Goal: Task Accomplishment & Management: Manage account settings

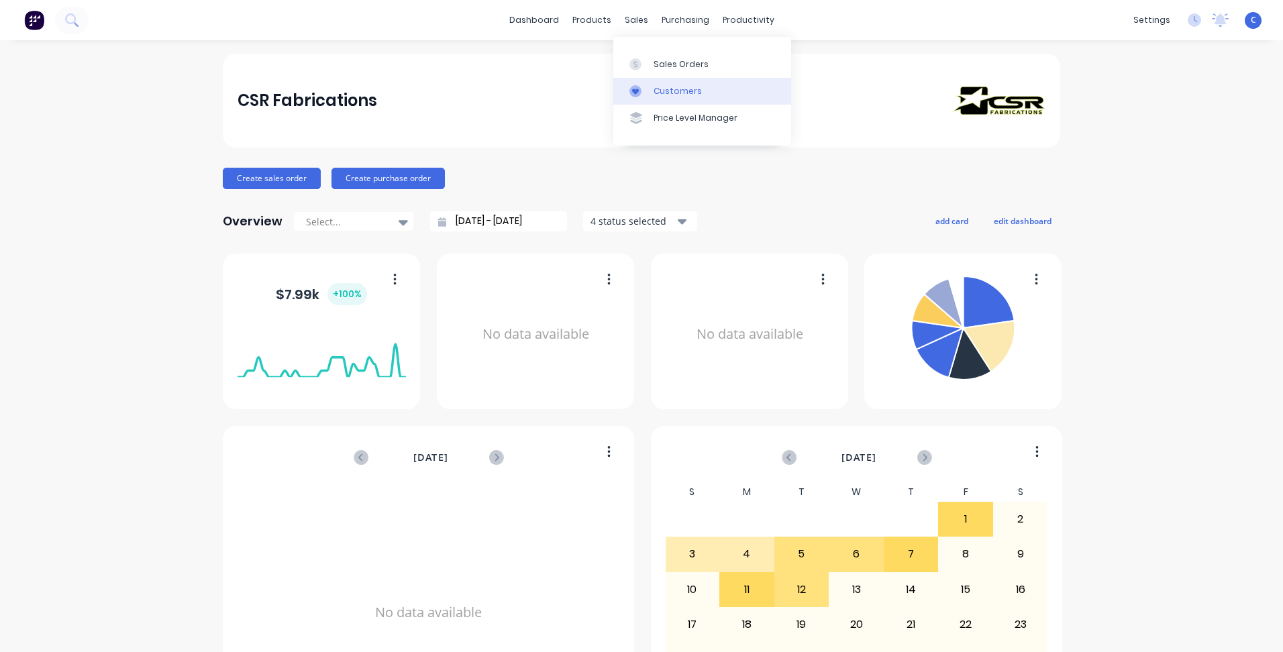
click at [672, 90] on div "Customers" at bounding box center [678, 91] width 48 height 12
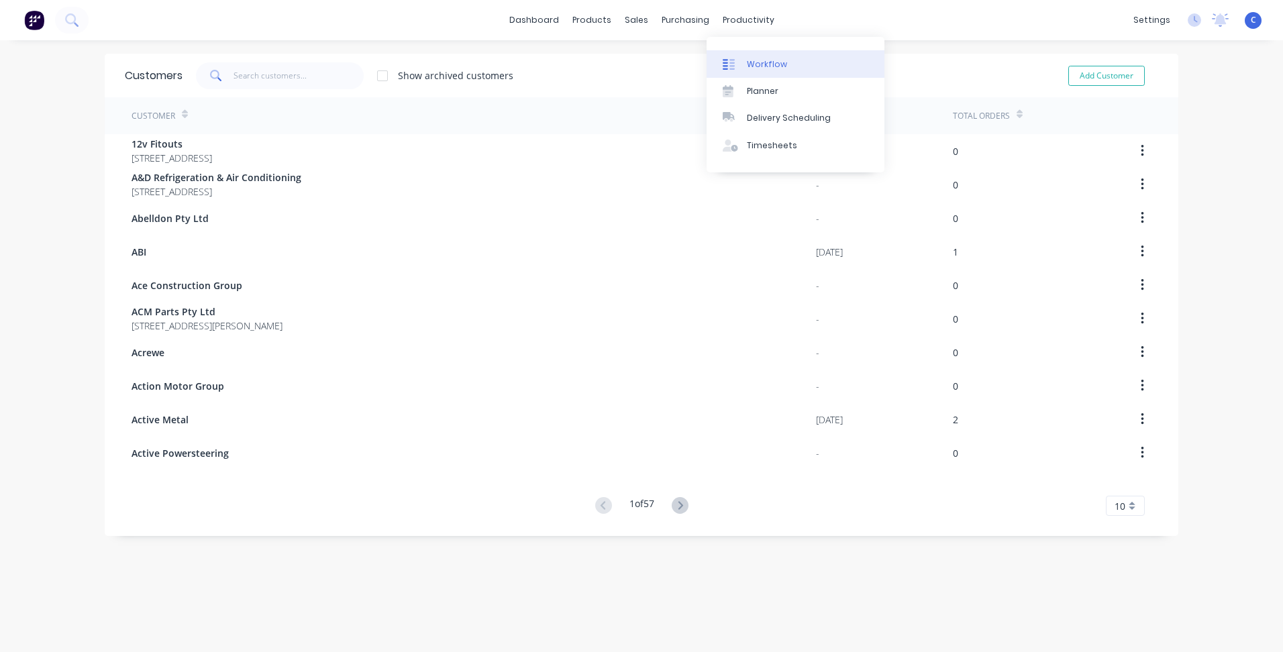
click at [758, 60] on div "Workflow" at bounding box center [767, 64] width 40 height 12
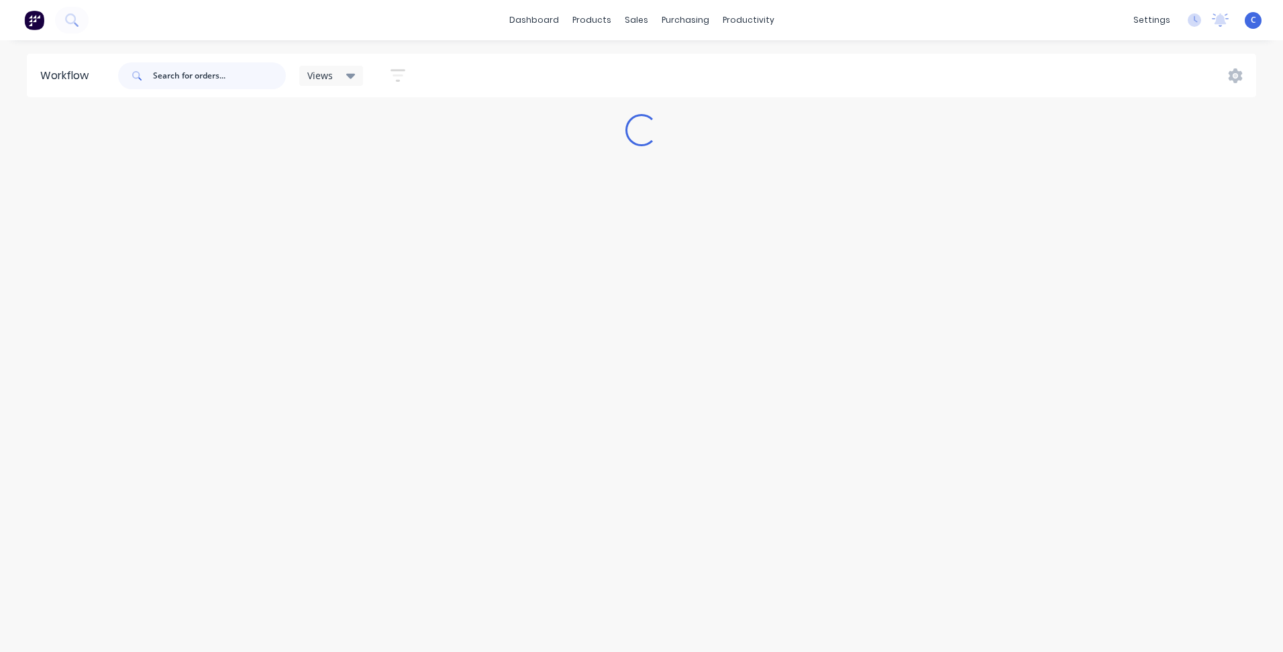
click at [236, 69] on input "text" at bounding box center [219, 75] width 133 height 27
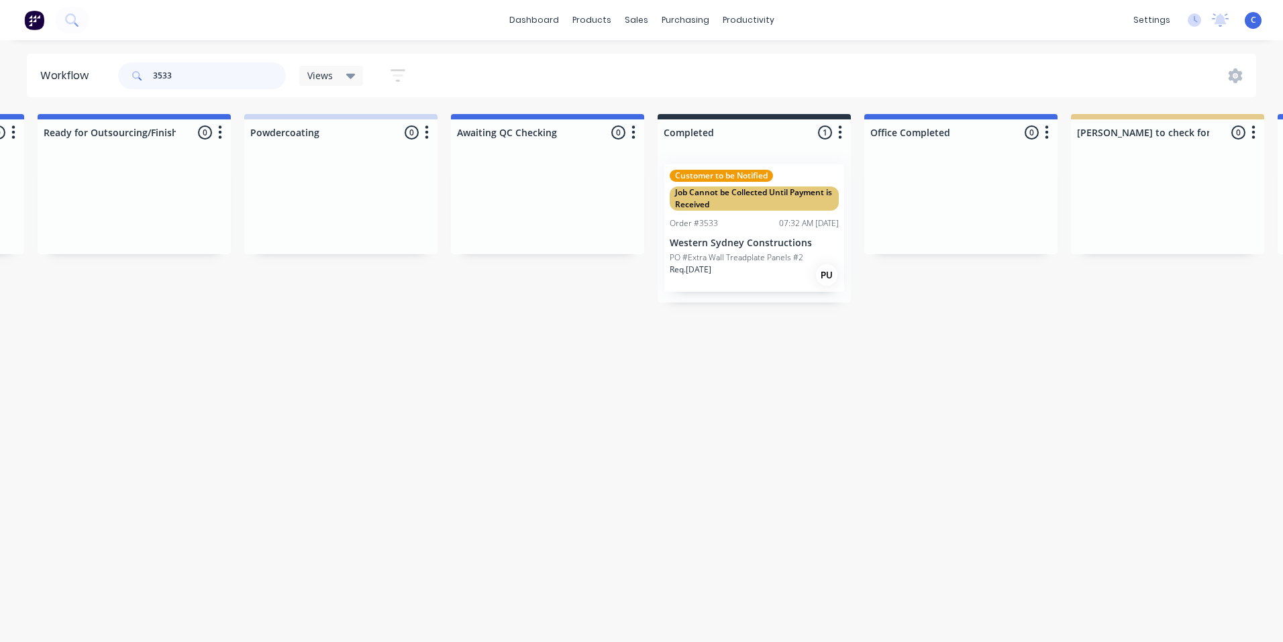
scroll to position [0, 2253]
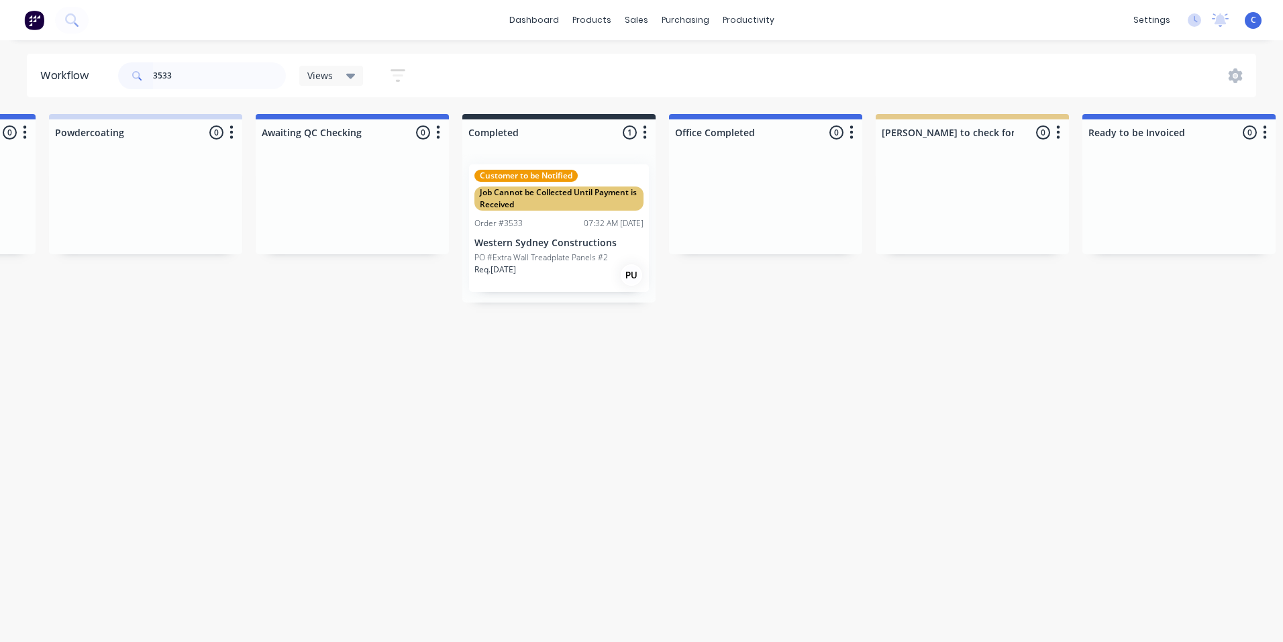
click at [557, 223] on div "Order #3533 07:32 AM [DATE]" at bounding box center [558, 223] width 169 height 12
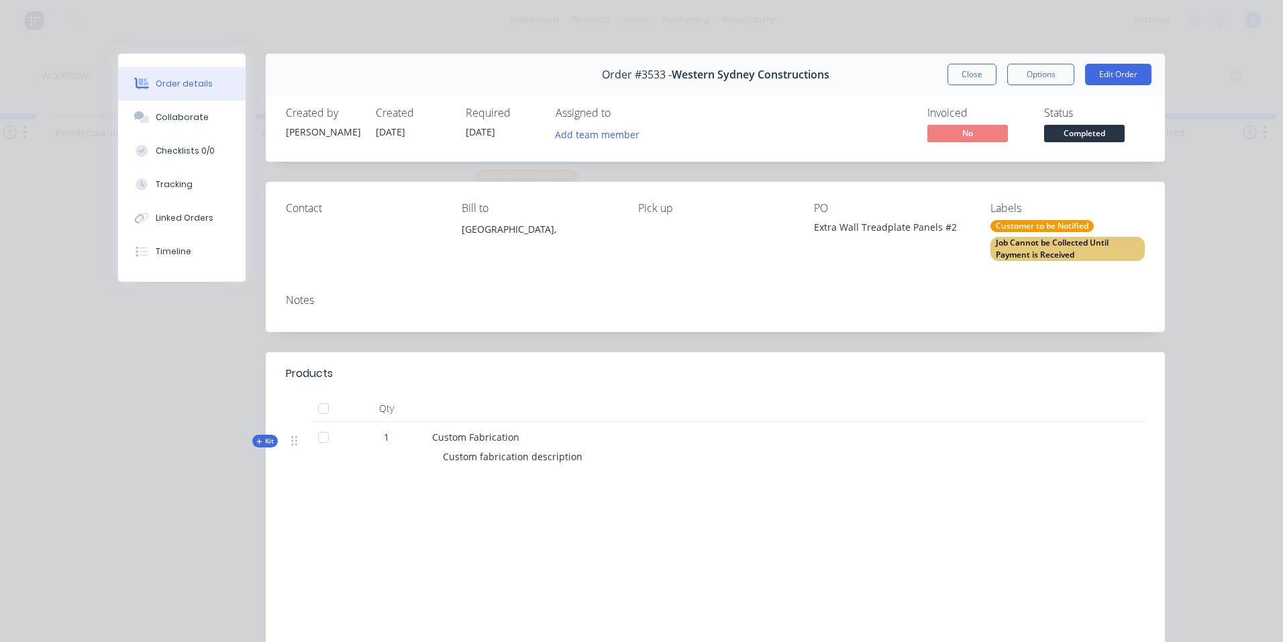
click at [1043, 245] on div "Job Cannot be Collected Until Payment is Received" at bounding box center [1067, 249] width 154 height 24
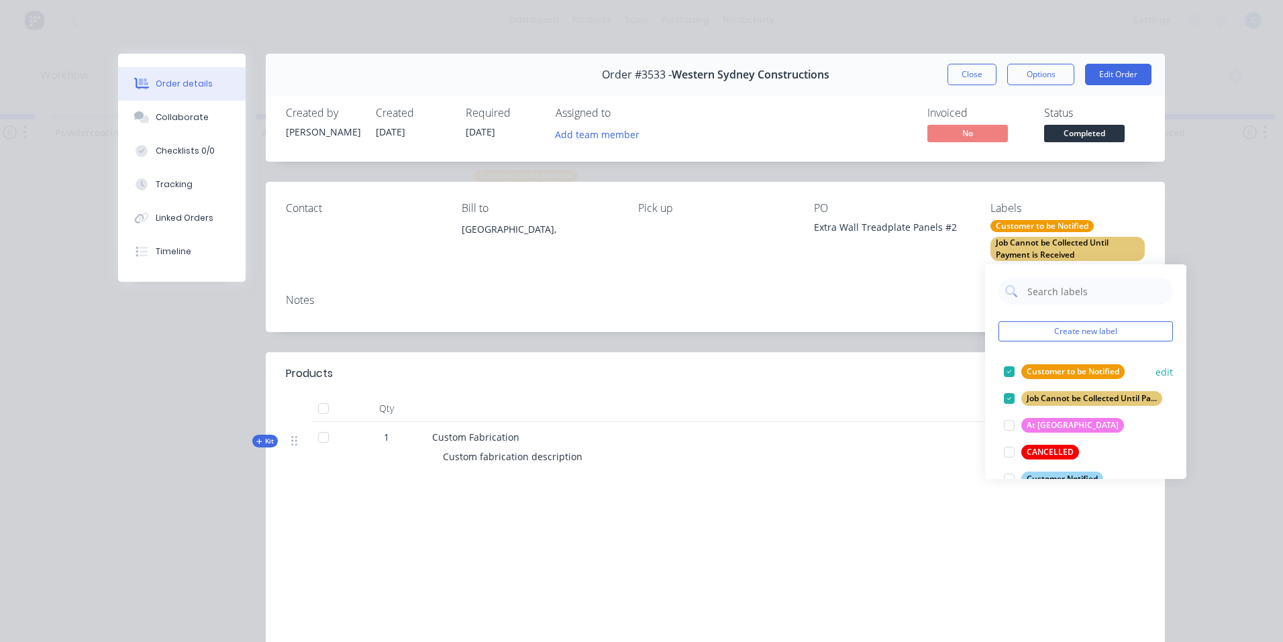
click at [1071, 370] on div "Customer to be Notified" at bounding box center [1072, 371] width 103 height 15
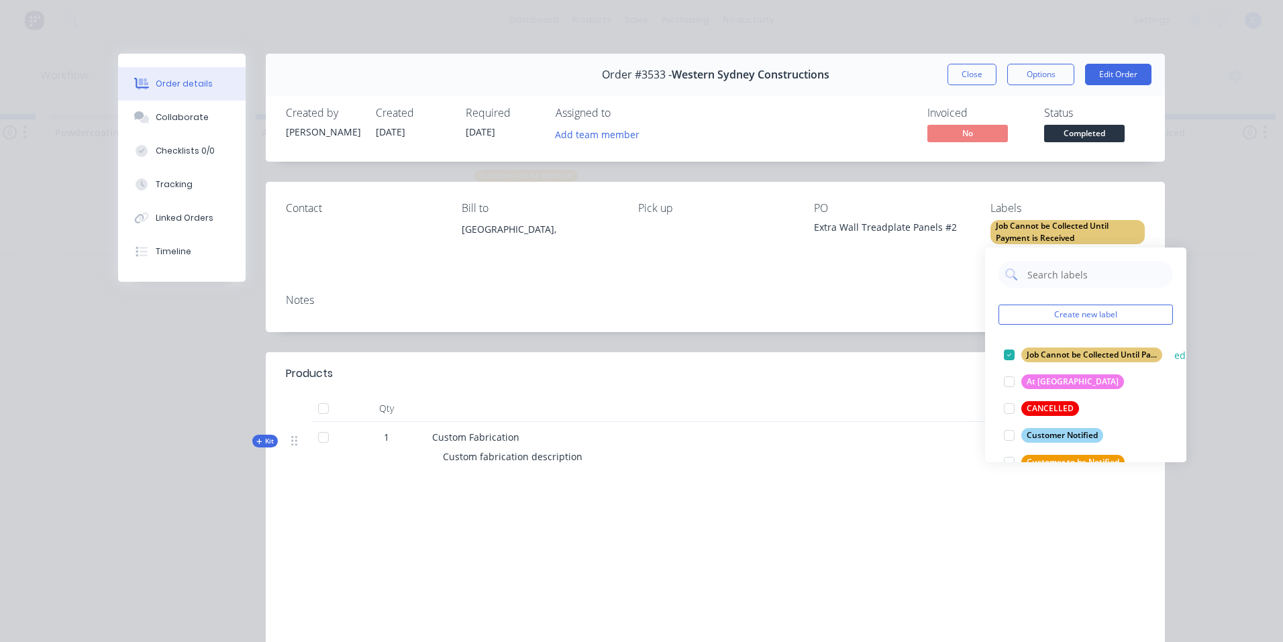
click at [1072, 348] on div "Job Cannot be Collected Until Payment is Received" at bounding box center [1091, 355] width 141 height 15
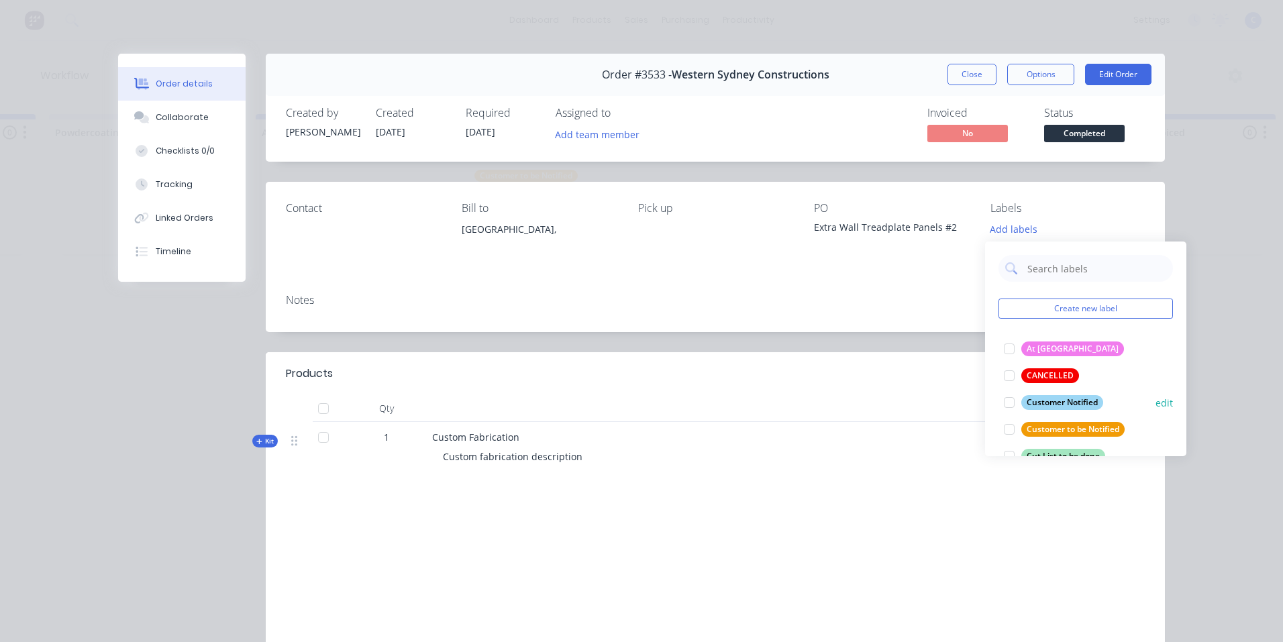
click at [1068, 400] on div "Customer Notified" at bounding box center [1062, 402] width 82 height 15
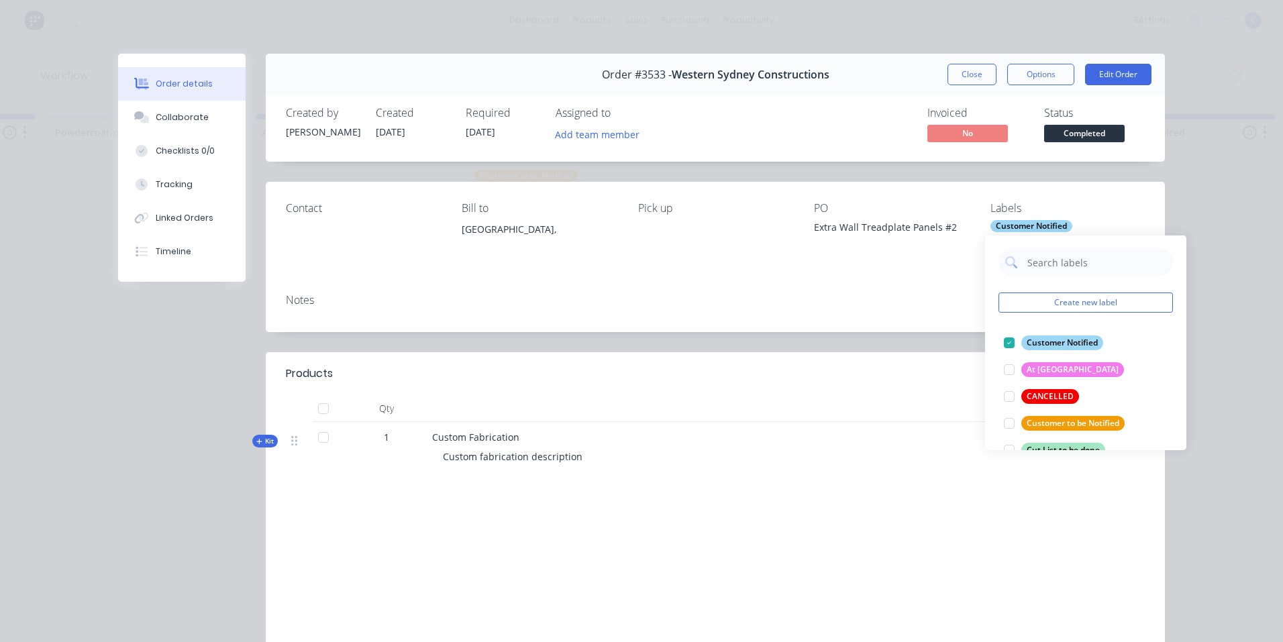
click at [916, 318] on div "Notes" at bounding box center [715, 307] width 899 height 49
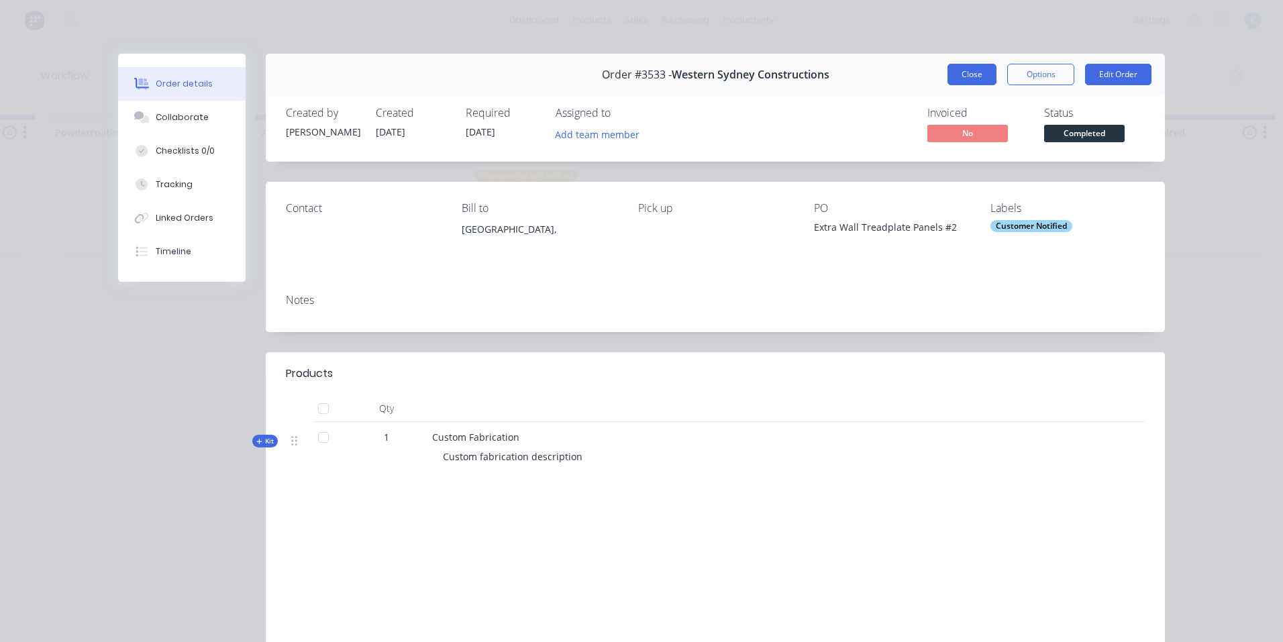
click at [966, 79] on button "Close" at bounding box center [971, 74] width 49 height 21
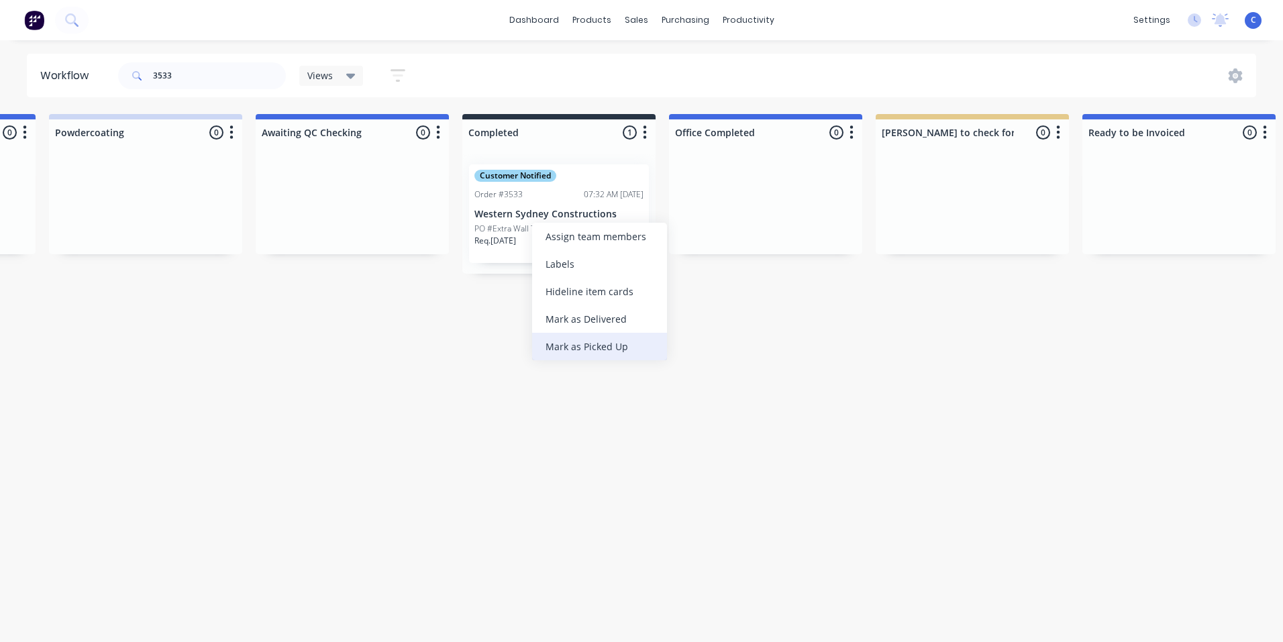
click at [601, 340] on div "Mark as Picked Up" at bounding box center [599, 347] width 135 height 28
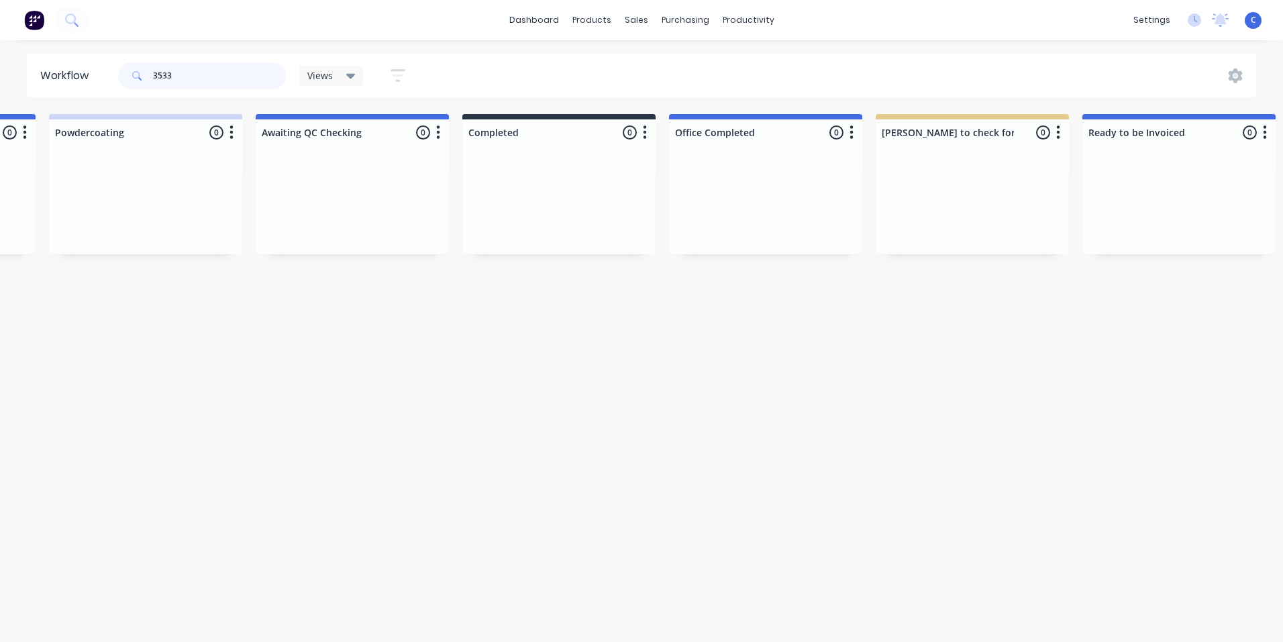
drag, startPoint x: 208, startPoint y: 77, endPoint x: -79, endPoint y: 71, distance: 287.2
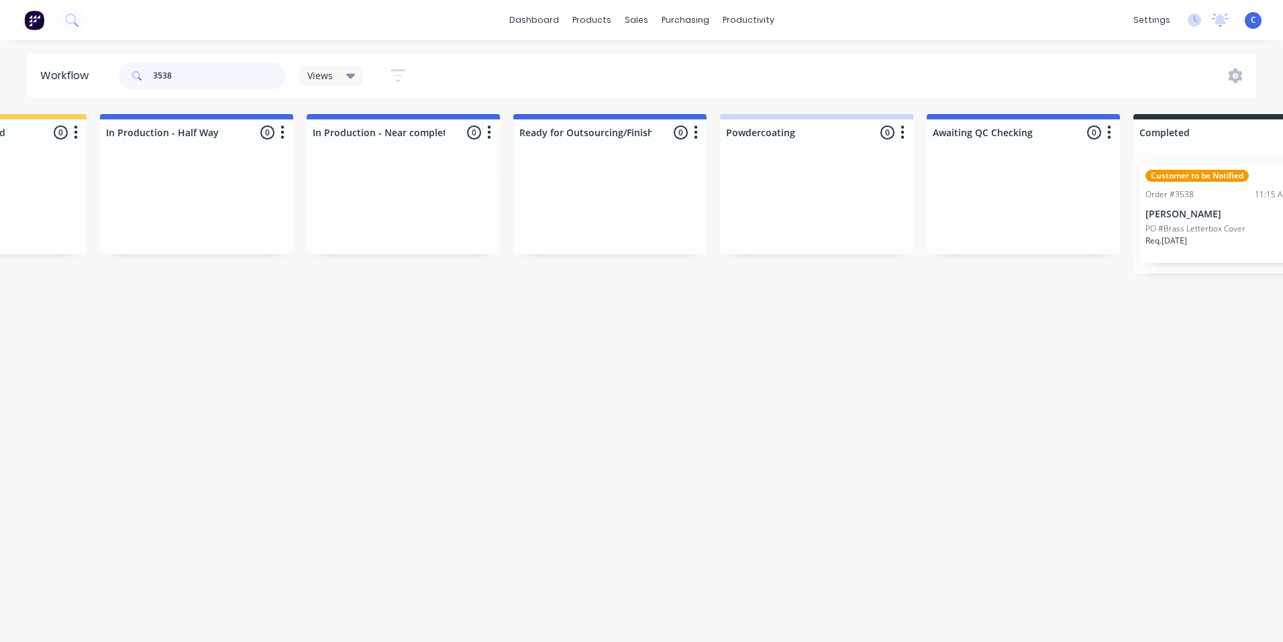
scroll to position [0, 2127]
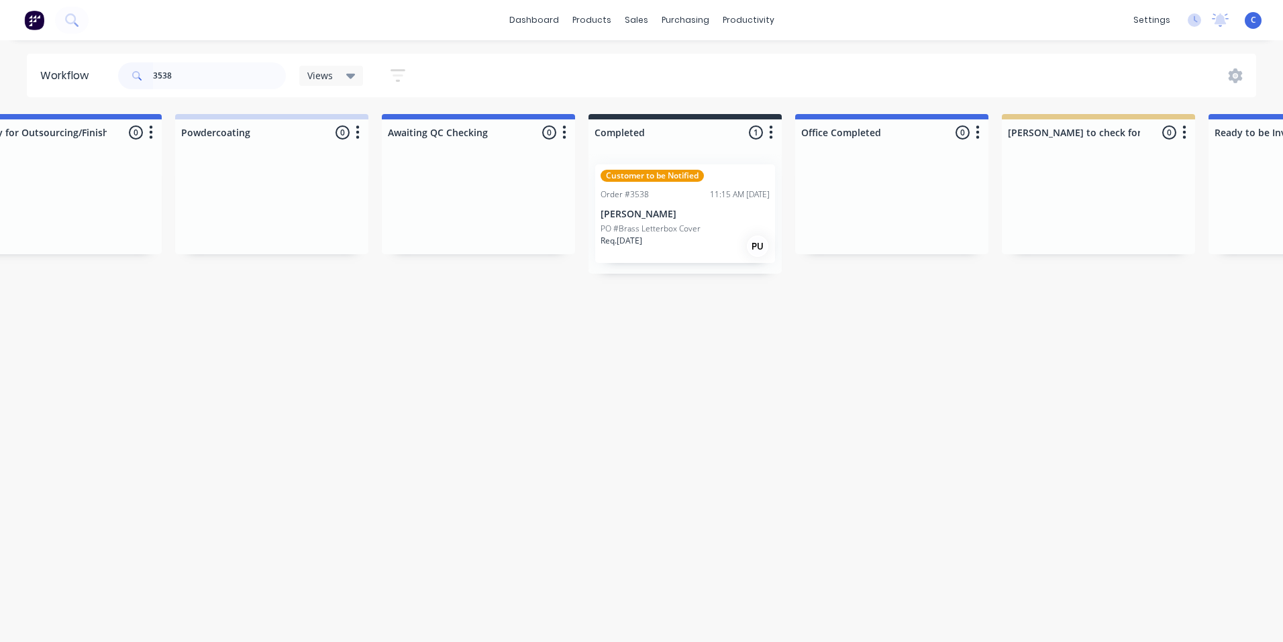
click at [656, 219] on p "[PERSON_NAME]" at bounding box center [685, 214] width 169 height 11
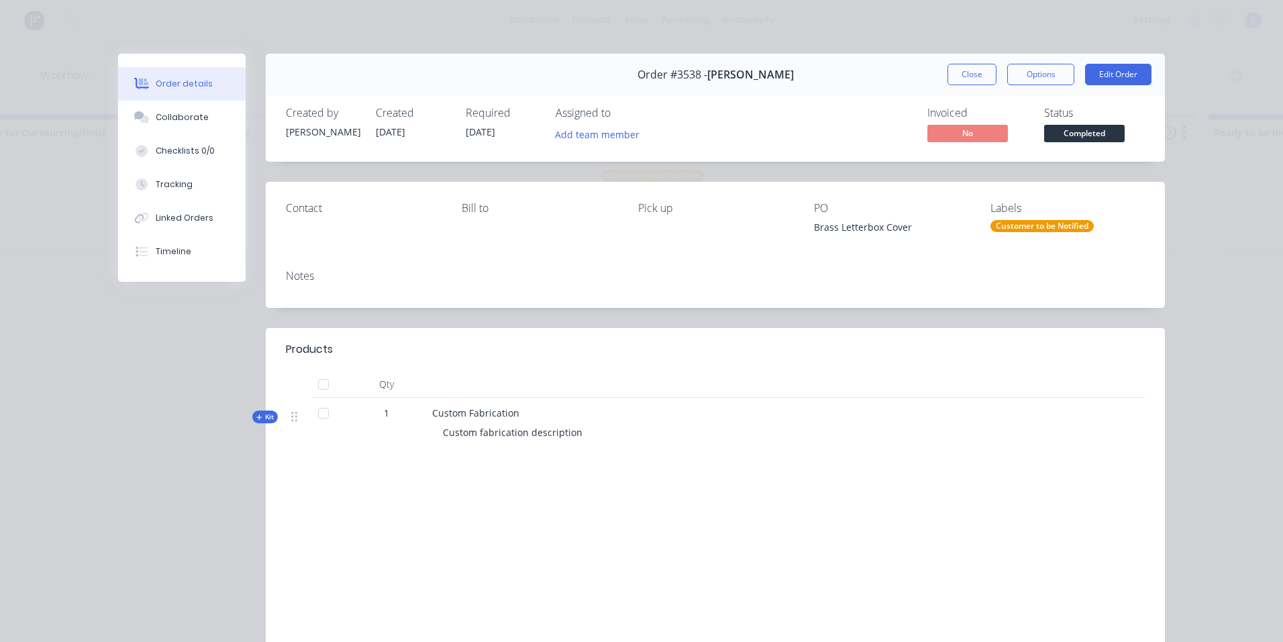
click at [1056, 226] on div "Customer to be Notified" at bounding box center [1041, 226] width 103 height 12
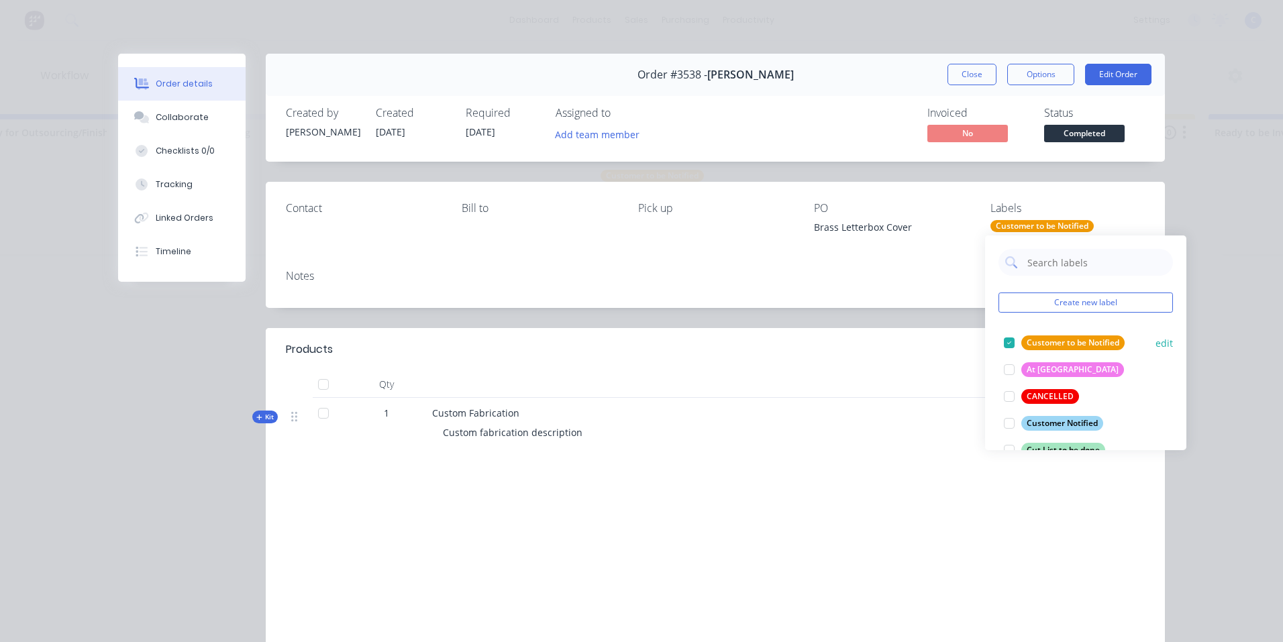
click at [1050, 339] on div "Customer to be Notified" at bounding box center [1072, 342] width 103 height 15
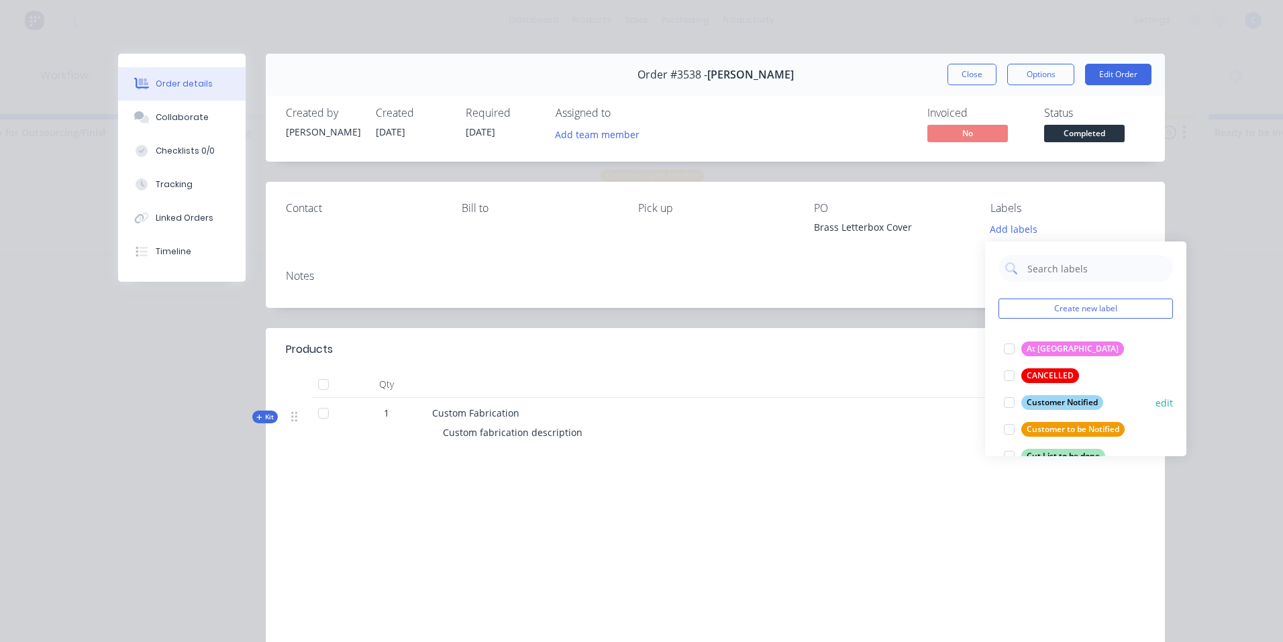
click at [1066, 403] on div "Customer Notified" at bounding box center [1062, 402] width 82 height 15
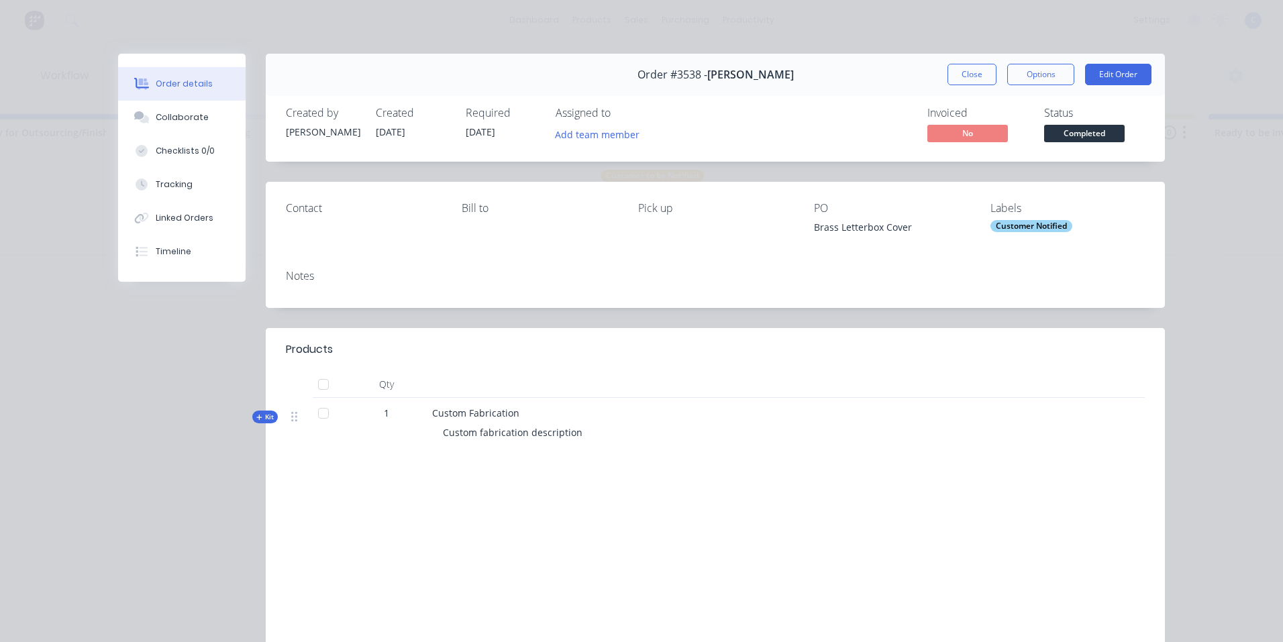
click at [945, 303] on div "Notes" at bounding box center [715, 283] width 899 height 49
click at [975, 73] on button "Close" at bounding box center [971, 74] width 49 height 21
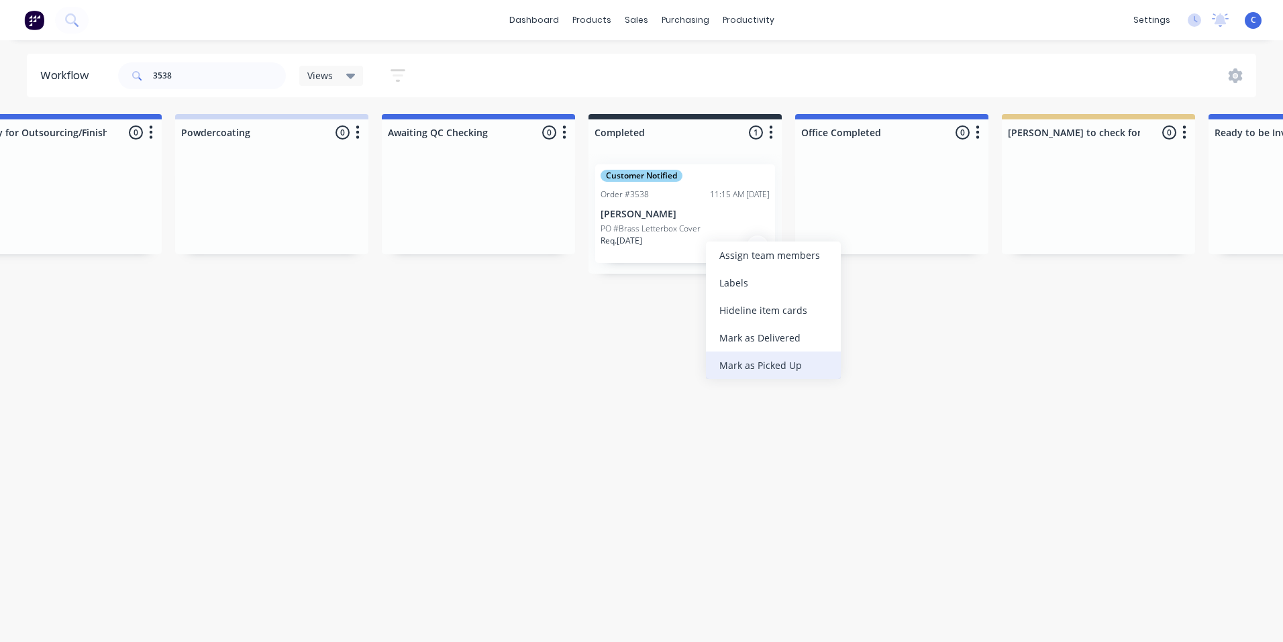
click at [774, 368] on div "Mark as Picked Up" at bounding box center [773, 366] width 135 height 28
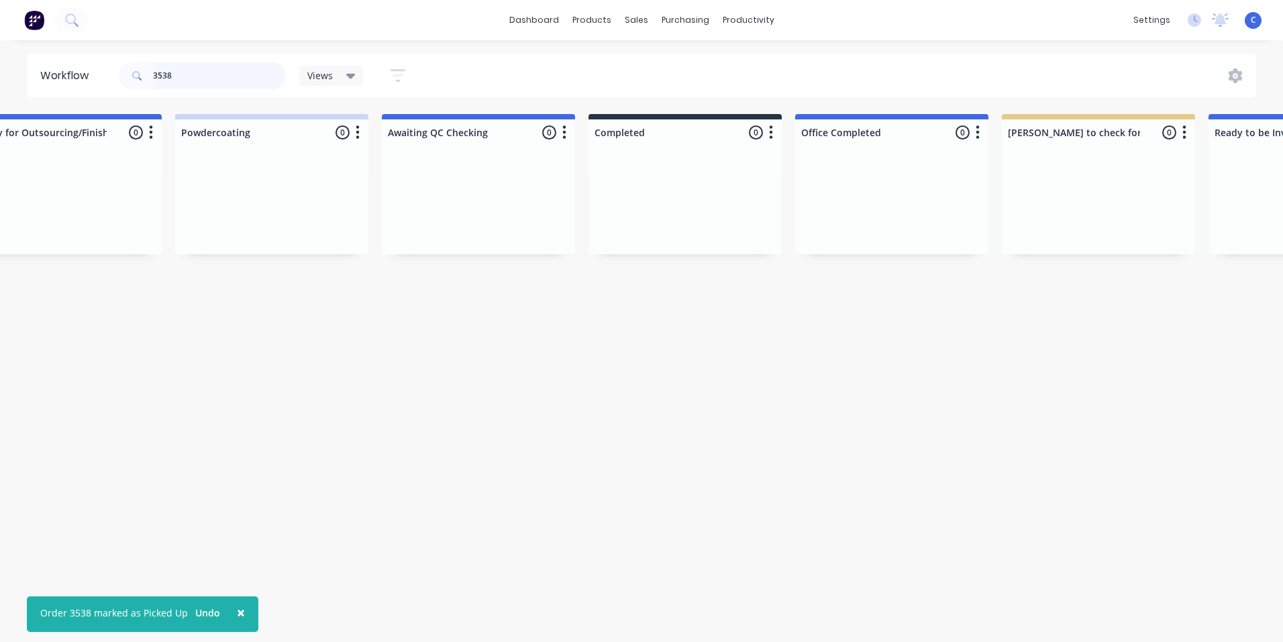
click at [173, 85] on input "3538" at bounding box center [219, 75] width 133 height 27
drag, startPoint x: 189, startPoint y: 72, endPoint x: 13, endPoint y: 66, distance: 176.6
click at [13, 64] on div "Workflow 3538 Views Save new view None (Default) edit Show/Hide statuses Show l…" at bounding box center [641, 76] width 1283 height 44
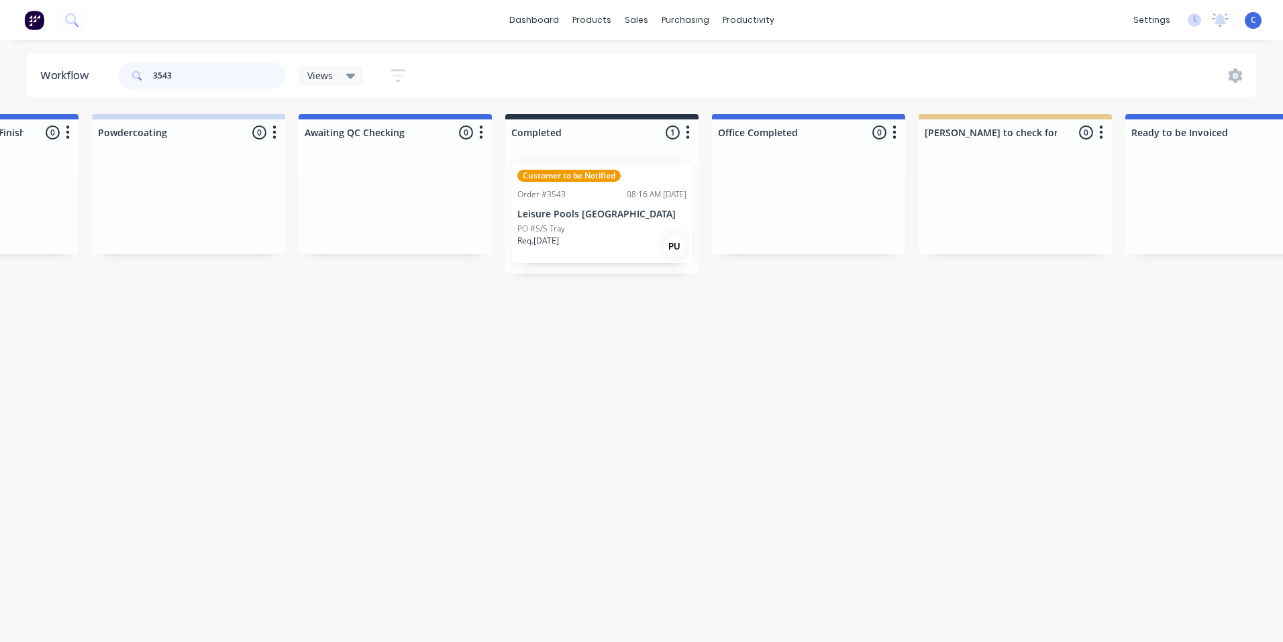
scroll to position [0, 2225]
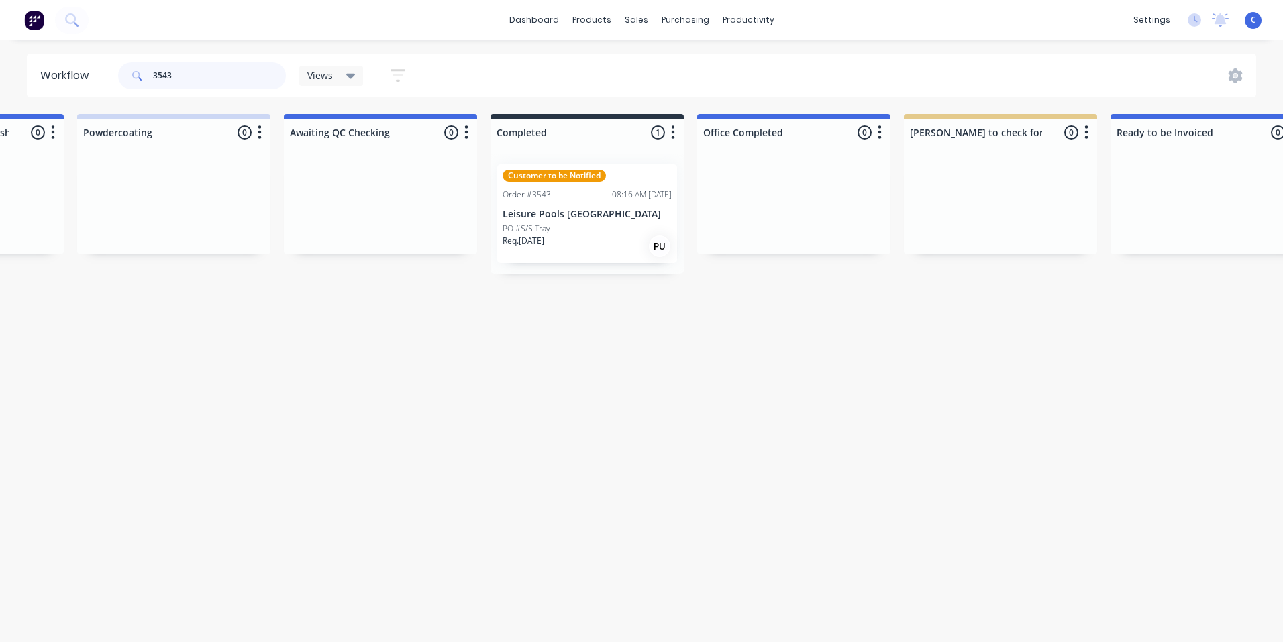
type input "3543"
click at [568, 219] on p "Leisure Pools [GEOGRAPHIC_DATA]" at bounding box center [587, 214] width 169 height 11
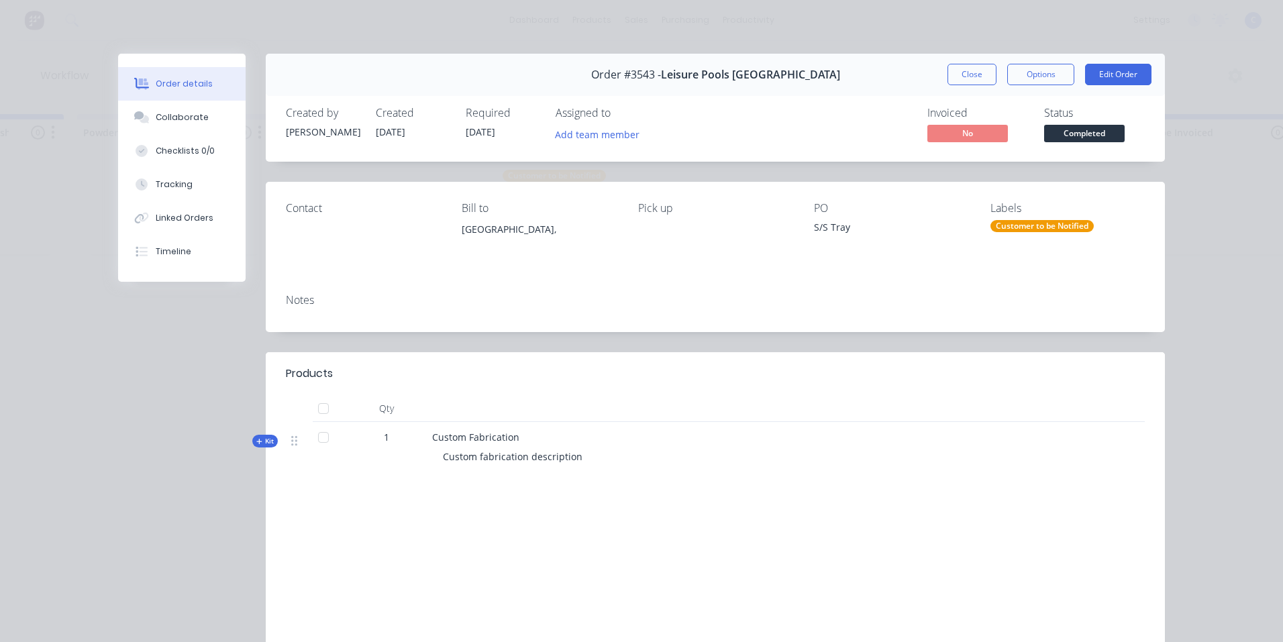
click at [1012, 223] on div "Customer to be Notified" at bounding box center [1041, 226] width 103 height 12
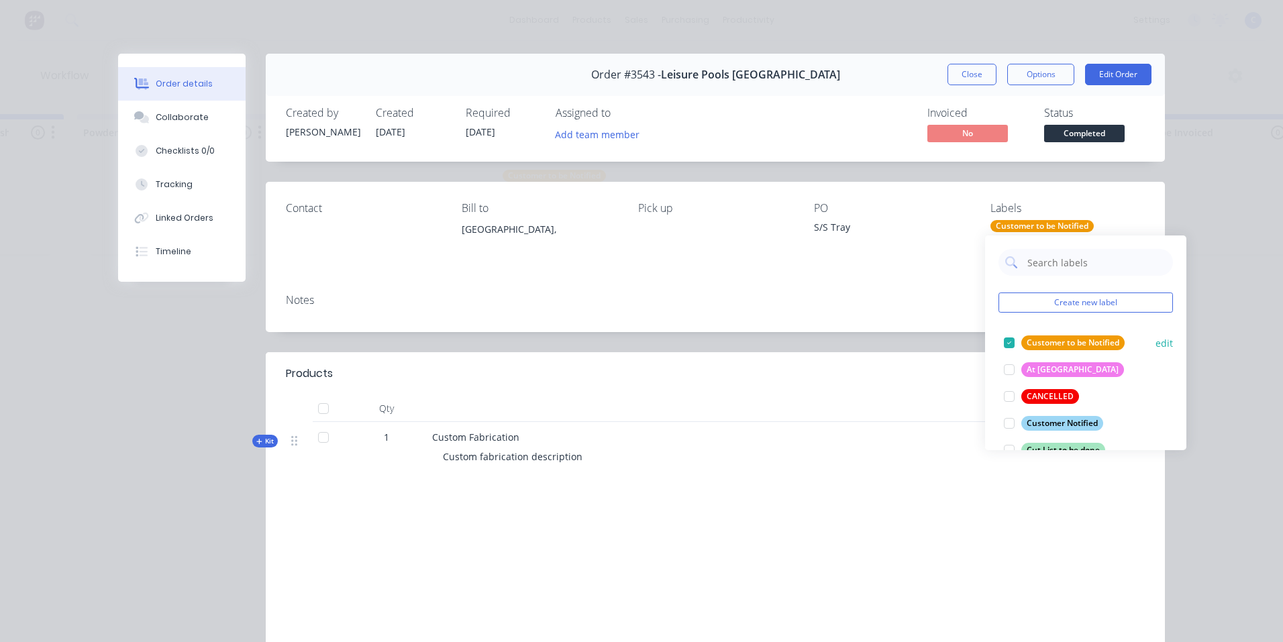
click at [1063, 344] on div "Customer to be Notified" at bounding box center [1072, 342] width 103 height 15
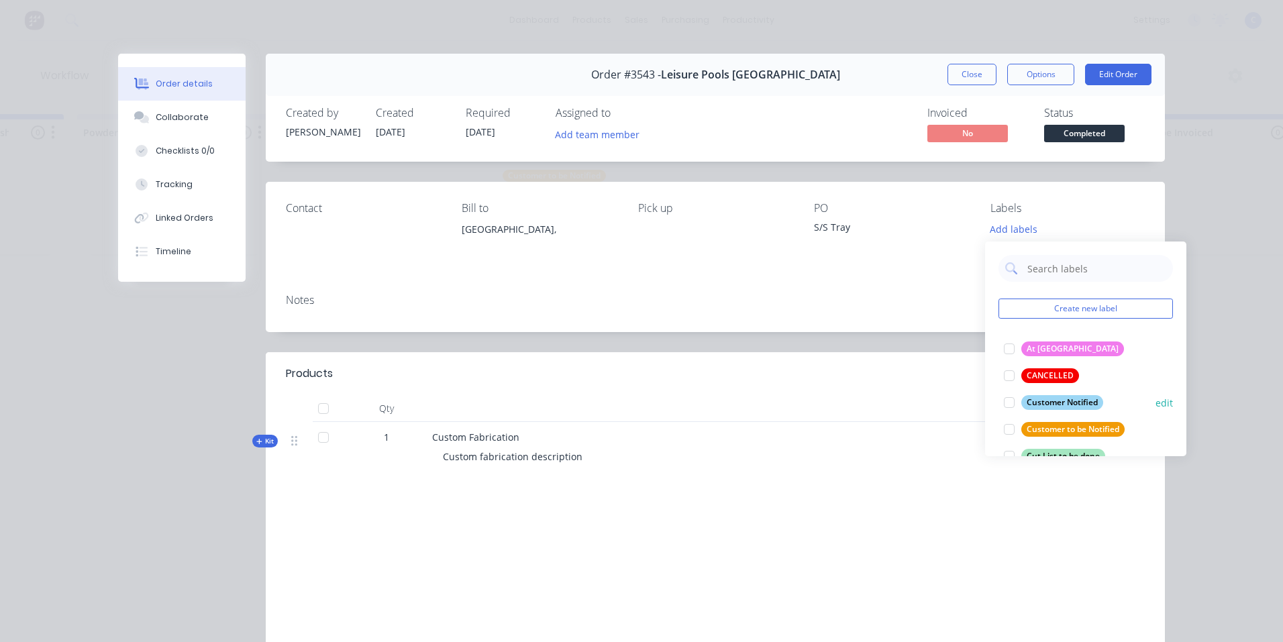
click at [1069, 400] on div "Customer Notified" at bounding box center [1062, 402] width 82 height 15
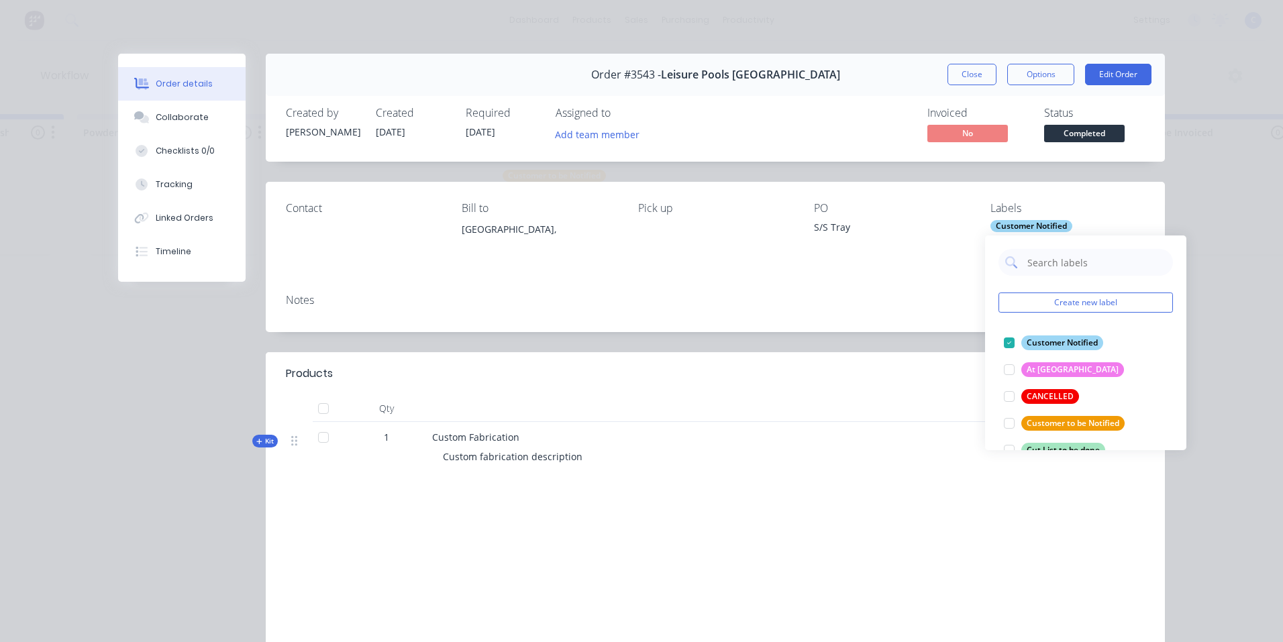
click at [828, 278] on div "Contact Bill to [GEOGRAPHIC_DATA], Pick up PO S/S Tray Labels Customer Notified" at bounding box center [715, 232] width 899 height 101
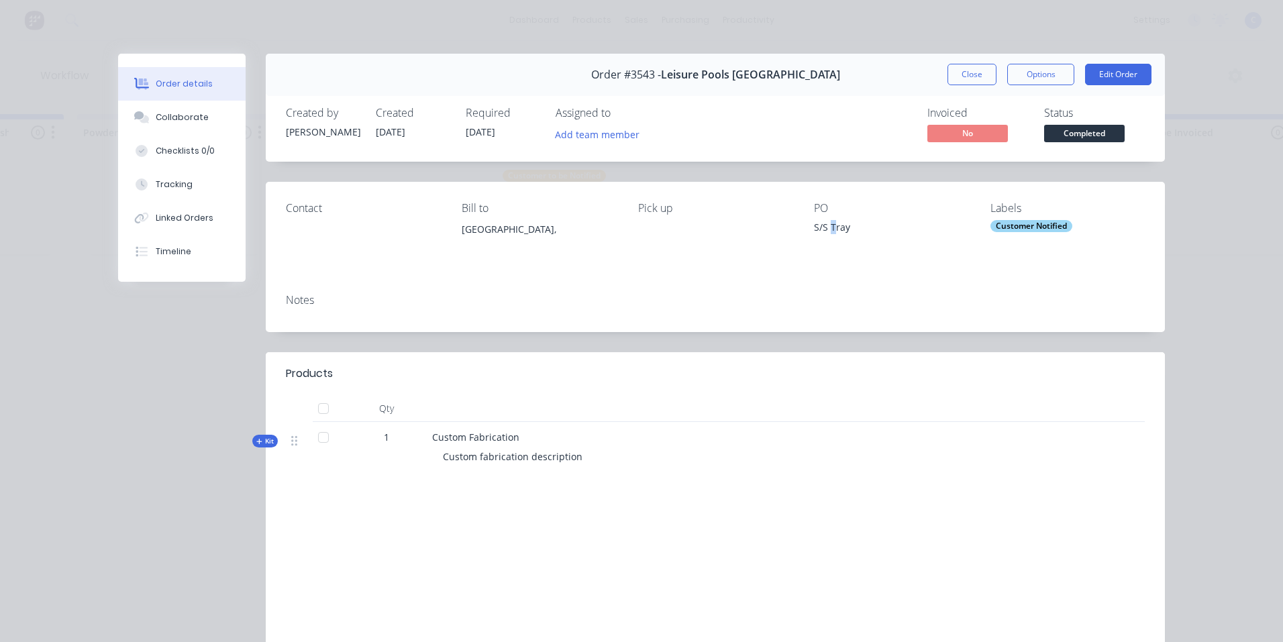
drag, startPoint x: 828, startPoint y: 278, endPoint x: 966, endPoint y: 81, distance: 241.0
click at [966, 76] on button "Close" at bounding box center [971, 74] width 49 height 21
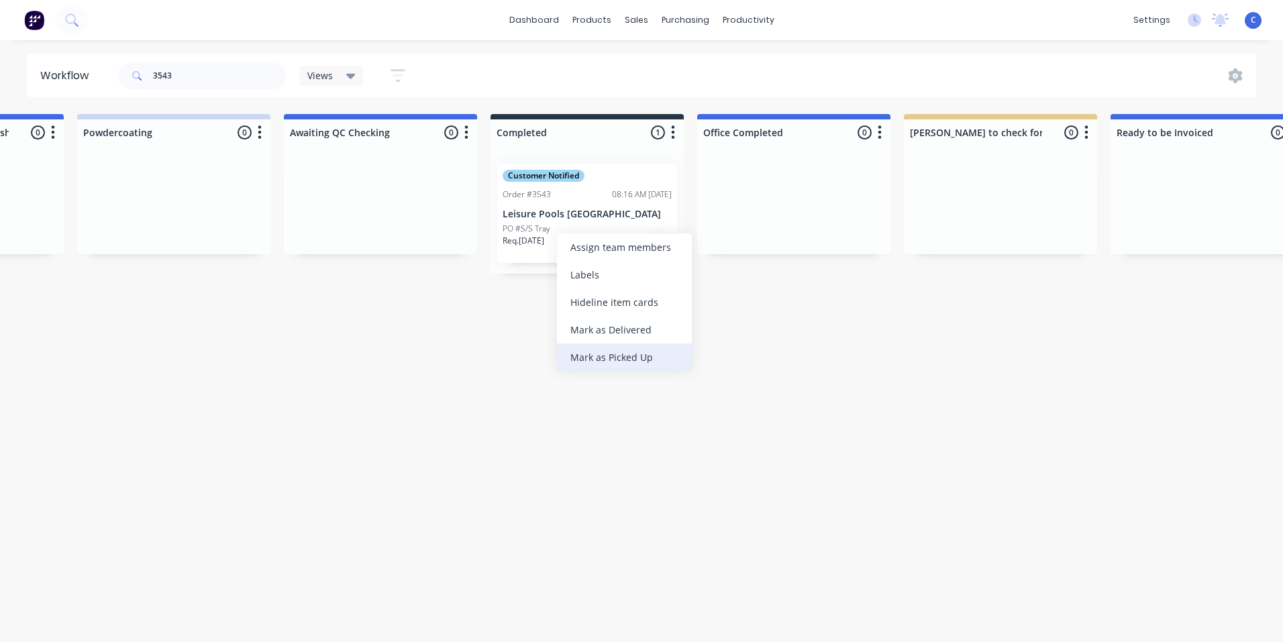
click at [598, 356] on div "Mark as Picked Up" at bounding box center [624, 358] width 135 height 28
